Goal: Task Accomplishment & Management: Manage account settings

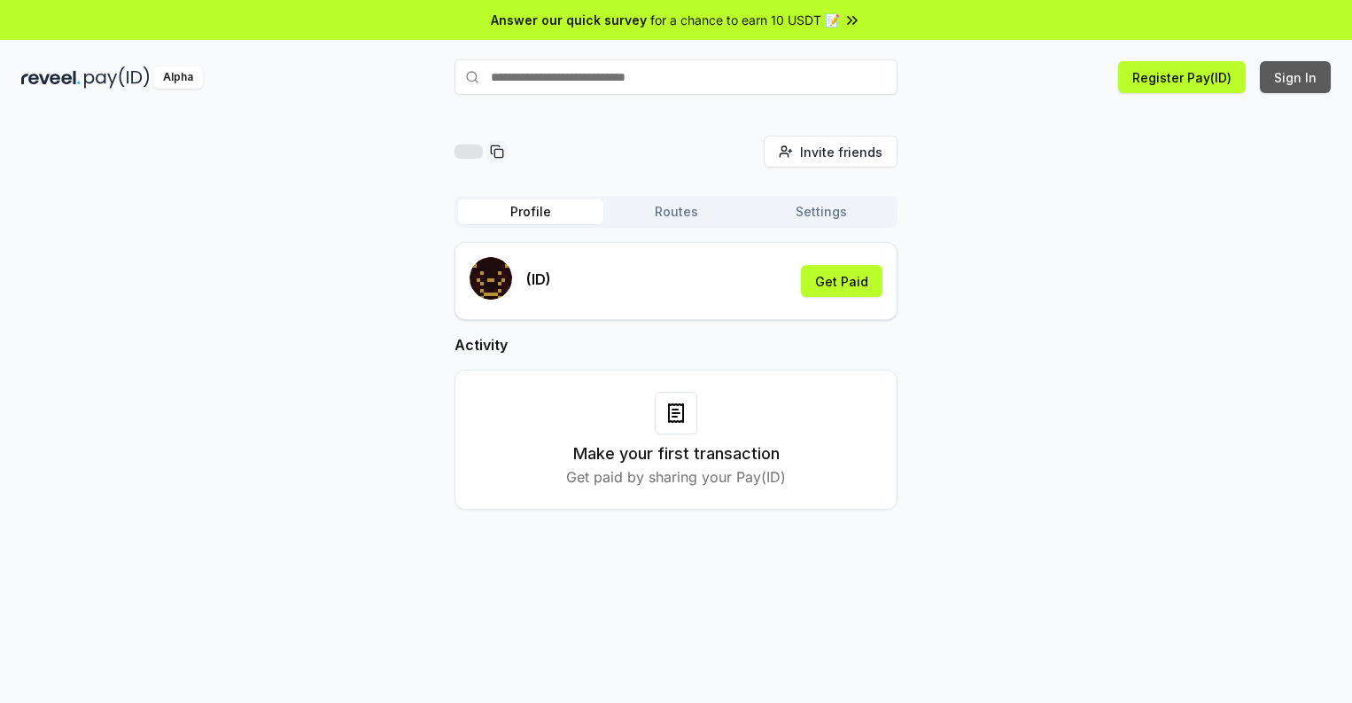
click at [1297, 77] on button "Sign In" at bounding box center [1295, 77] width 71 height 32
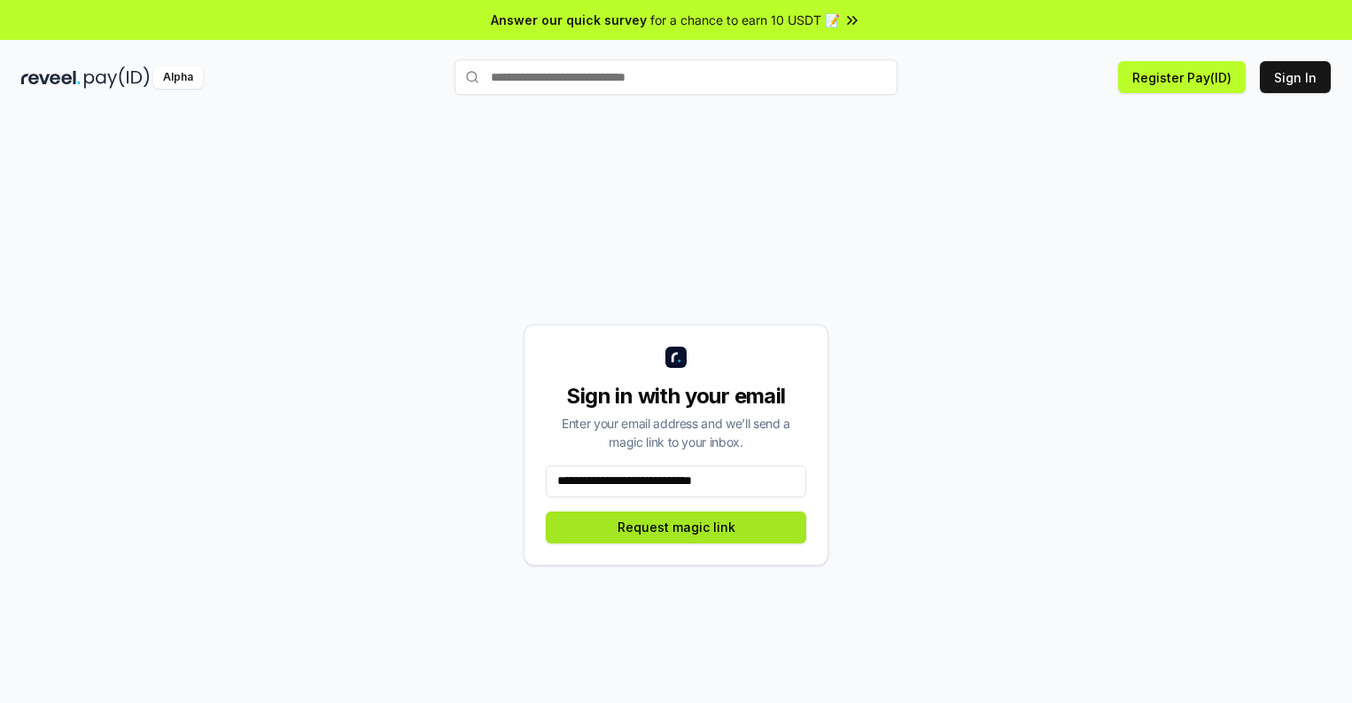
type input "**********"
click at [676, 526] on button "Request magic link" at bounding box center [676, 527] width 261 height 32
